Goal: Find contact information: Find contact information

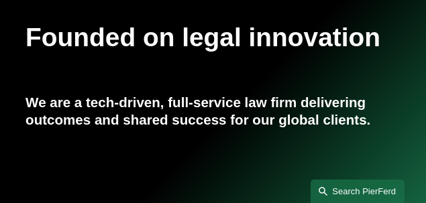
scroll to position [156, 0]
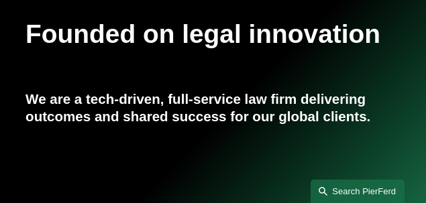
click at [361, 185] on link "Search this site" at bounding box center [357, 191] width 94 height 23
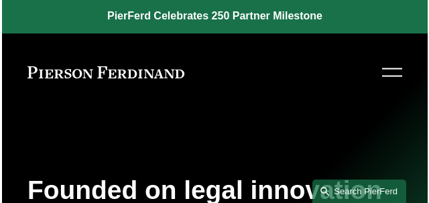
scroll to position [0, 0]
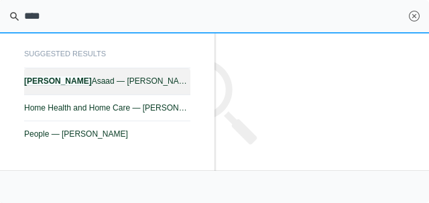
click at [53, 79] on span "[PERSON_NAME] — [PERSON_NAME]" at bounding box center [107, 80] width 166 height 9
type input "****"
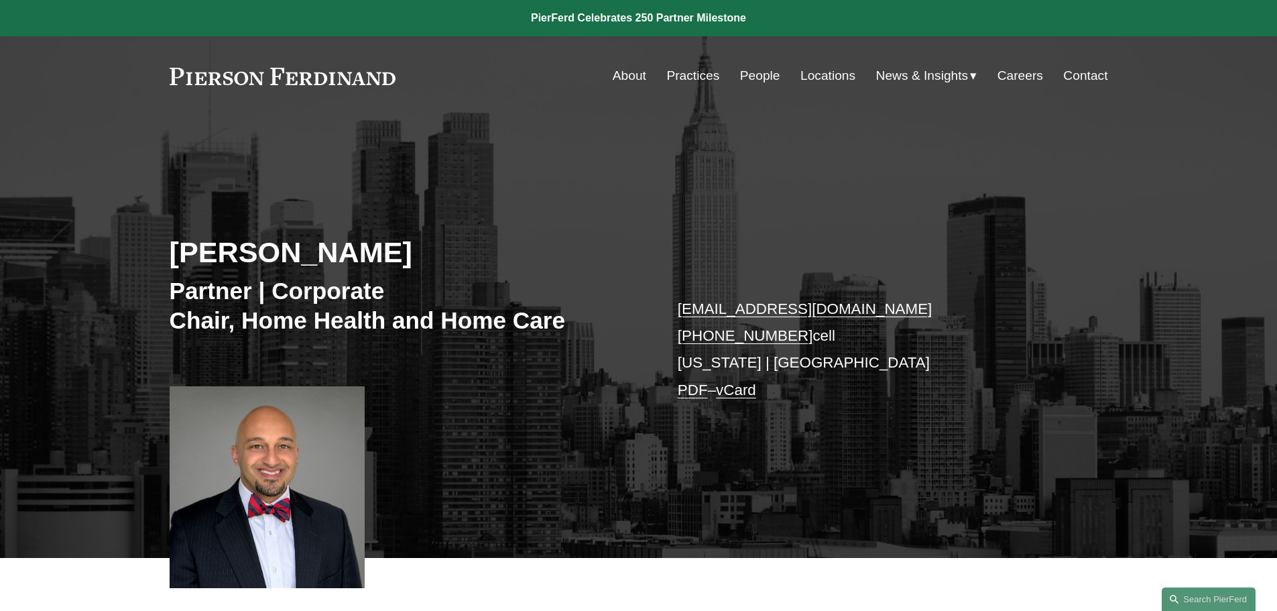
drag, startPoint x: 181, startPoint y: 1, endPoint x: 737, endPoint y: 440, distance: 709.3
click at [425, 202] on div "Sami Asaad Partner | Corporate Chair, Home Health and Home Care sami.asaad@pier…" at bounding box center [638, 356] width 1277 height 404
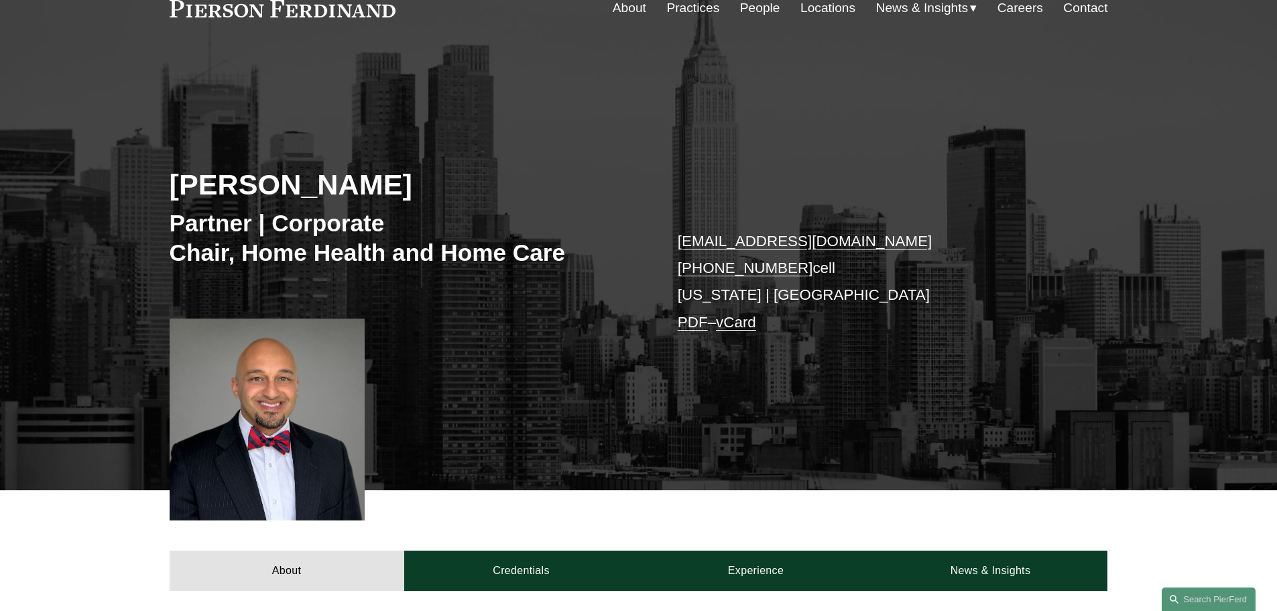
scroll to position [67, 0]
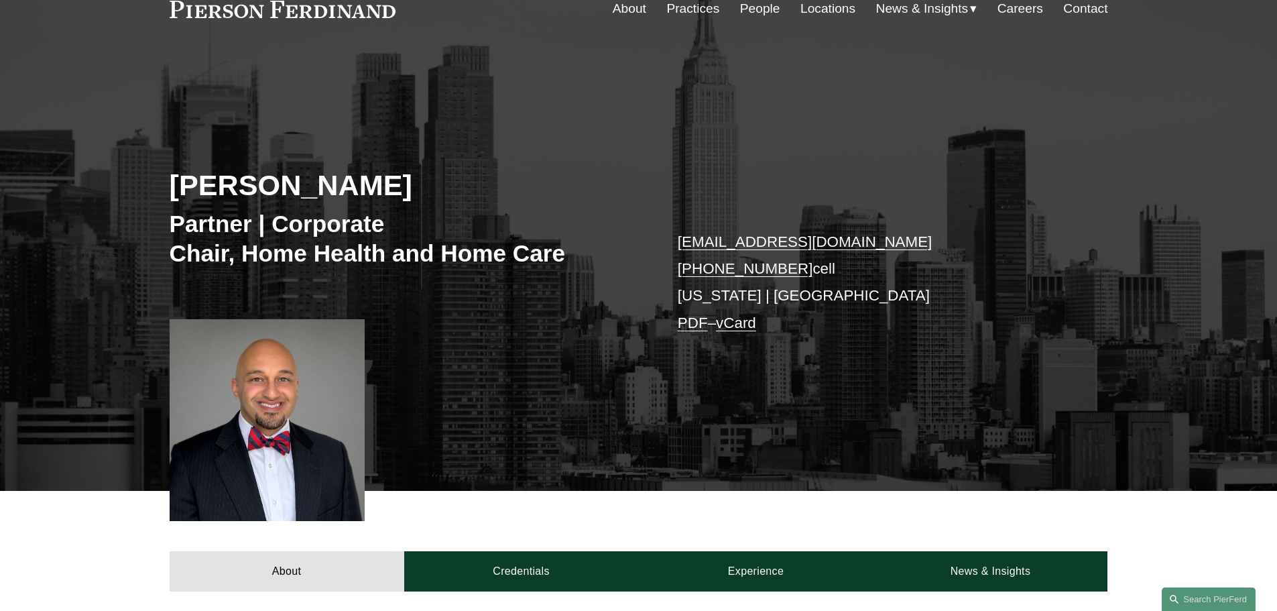
click at [381, 12] on link at bounding box center [283, 9] width 227 height 17
